Goal: Find specific page/section: Find specific page/section

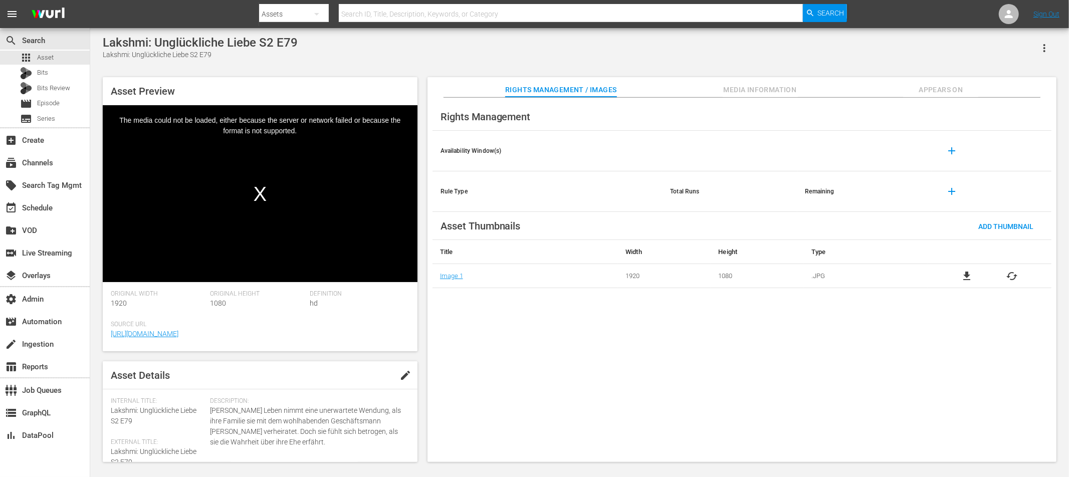
click at [953, 92] on span "Appears On" at bounding box center [941, 90] width 75 height 13
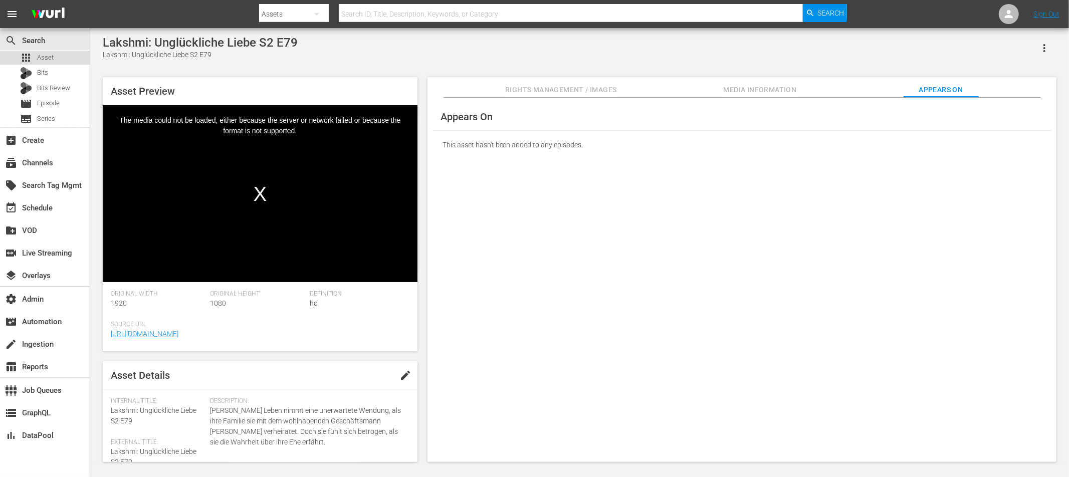
click at [45, 59] on span "Asset" at bounding box center [45, 58] width 17 height 10
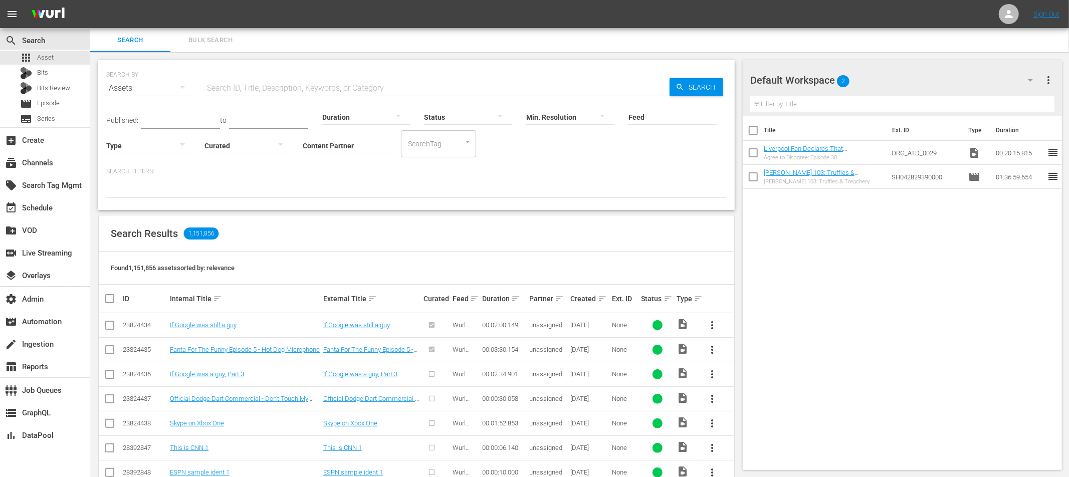
click at [248, 86] on input "text" at bounding box center [437, 88] width 465 height 24
paste input "ZON5108_v2"
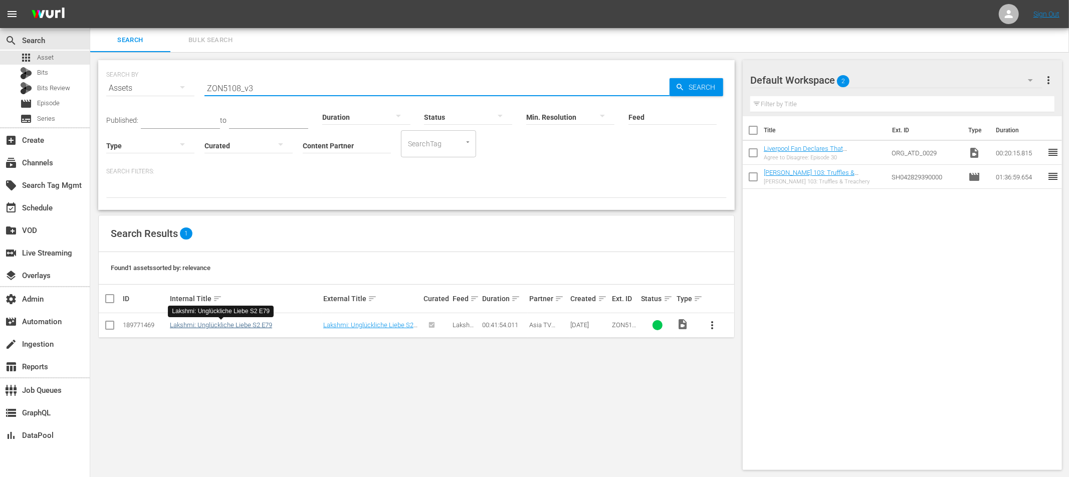
type input "ZON5108_v3"
click at [232, 323] on link "Lakshmi: Unglückliche Liebe S2 E79" at bounding box center [221, 325] width 102 height 8
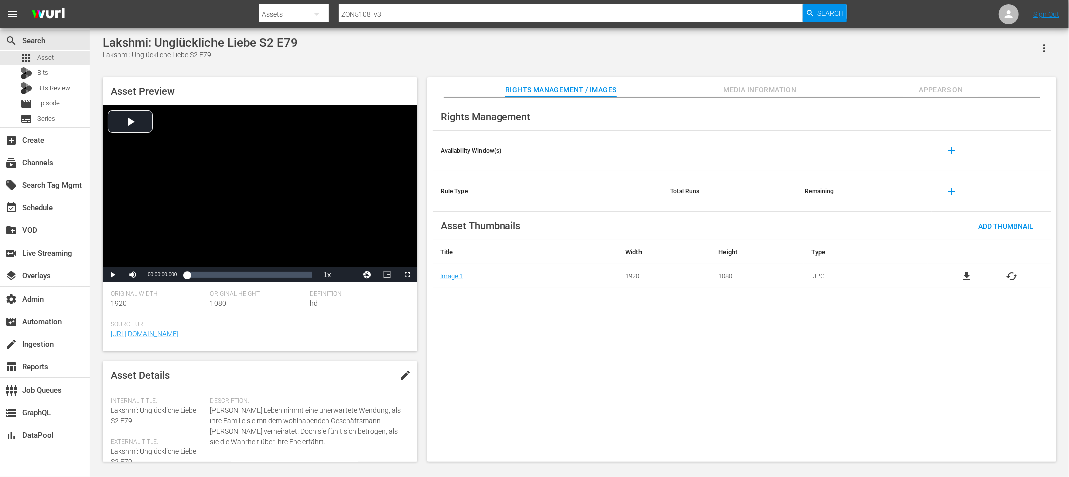
click at [938, 88] on span "Appears On" at bounding box center [941, 90] width 75 height 13
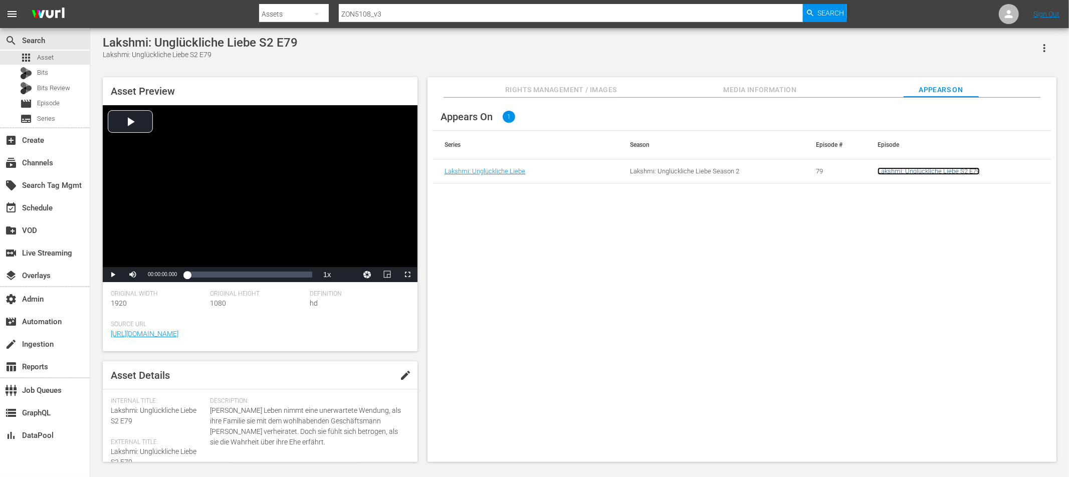
click at [911, 168] on link "Lakshmi: Unglückliche Liebe S2 E79" at bounding box center [929, 171] width 102 height 8
